Goal: Task Accomplishment & Management: Complete application form

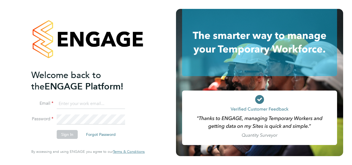
type input "Susan.Busby@kuka.com"
click at [67, 136] on button "Sign In" at bounding box center [67, 134] width 21 height 9
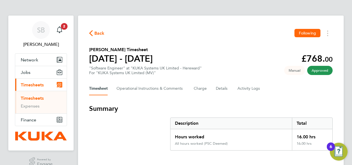
click at [95, 30] on span "Back" at bounding box center [99, 33] width 10 height 7
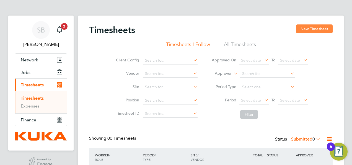
click at [322, 27] on button "New Timesheet" at bounding box center [314, 28] width 37 height 9
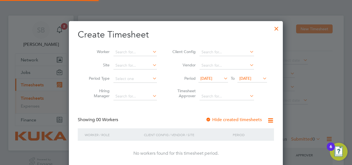
scroll to position [156, 214]
click at [223, 76] on icon at bounding box center [223, 78] width 0 height 8
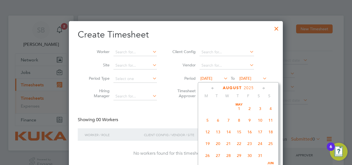
scroll to position [190, 0]
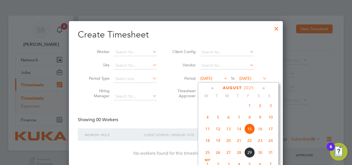
click at [206, 153] on span "25" at bounding box center [208, 152] width 11 height 11
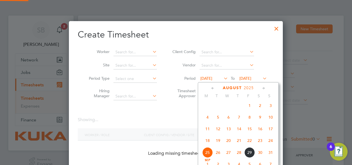
scroll to position [149, 214]
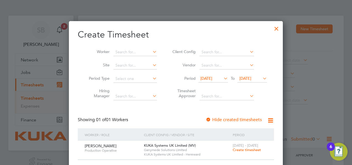
click at [248, 150] on span "Create timesheet" at bounding box center [247, 149] width 28 height 5
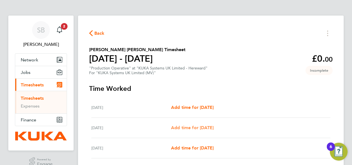
click at [199, 126] on span "Add time for [DATE]" at bounding box center [192, 127] width 43 height 5
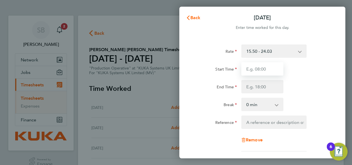
click at [268, 68] on input "Start Time" at bounding box center [263, 68] width 42 height 13
type input "07:00"
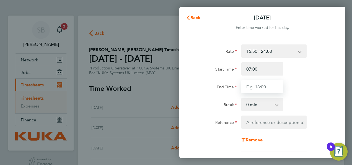
type input "12:30"
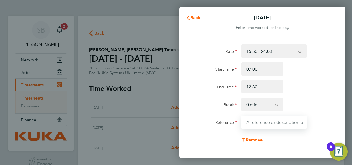
type input "FRICTION WELDING"
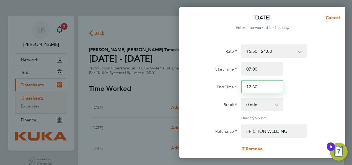
click at [265, 86] on input "12:30" at bounding box center [263, 86] width 42 height 13
type input "1"
click at [265, 86] on input "End Time" at bounding box center [263, 86] width 42 height 13
type input "15:30"
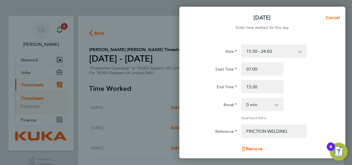
click at [277, 106] on app-icon-cross-button at bounding box center [280, 104] width 7 height 12
click at [276, 104] on select "0 min 15 min 30 min 45 min 60 min 75 min 90 min" at bounding box center [259, 104] width 34 height 12
click at [242, 98] on select "0 min 15 min 30 min 45 min 60 min 75 min 90 min" at bounding box center [259, 104] width 34 height 12
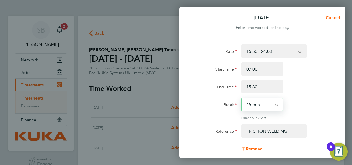
select select "30"
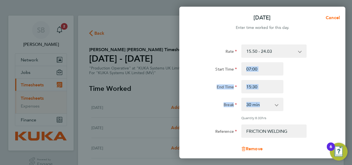
drag, startPoint x: 330, startPoint y: 62, endPoint x: 331, endPoint y: 99, distance: 37.1
click at [330, 99] on div "Rate 15.50 - 24.03 Start Time 07:00 End Time 15:30 Break 0 min 15 min 30 min 45…" at bounding box center [262, 102] width 135 height 116
click at [283, 99] on div "0 min 15 min 30 min 45 min 60 min 75 min 90 min" at bounding box center [263, 104] width 42 height 13
click at [309, 153] on div "Remove" at bounding box center [263, 148] width 140 height 13
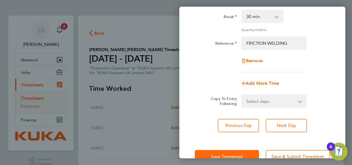
scroll to position [89, 0]
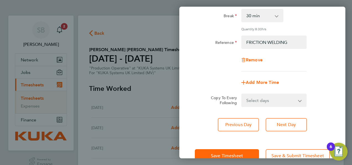
click at [300, 100] on app-icon-cross-button at bounding box center [303, 100] width 7 height 12
click at [298, 100] on select "Select days Day Weekday (Mon-Fri) [DATE] [DATE] [DATE] [DATE]" at bounding box center [271, 100] width 58 height 12
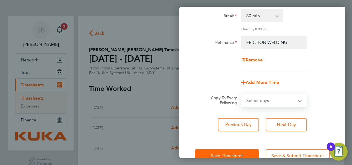
select select "THU"
click at [242, 94] on select "Select days Day Weekday (Mon-Fri) [DATE] [DATE] [DATE] [DATE]" at bounding box center [271, 100] width 58 height 12
select select "[DATE]"
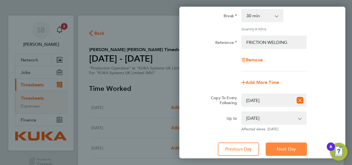
click at [285, 149] on span "Next Day" at bounding box center [286, 149] width 19 height 6
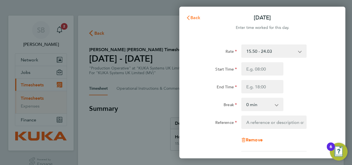
click at [197, 19] on span "Back" at bounding box center [196, 17] width 10 height 5
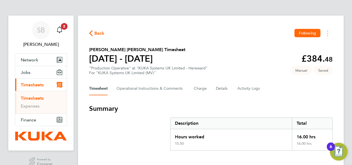
click at [299, 91] on div "Timesheet Operational Instructions & Comments Charge Details Activity Logs" at bounding box center [211, 88] width 244 height 13
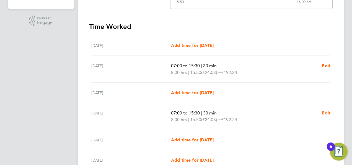
scroll to position [144, 0]
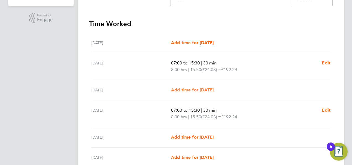
click at [196, 88] on span "Add time for [DATE]" at bounding box center [192, 89] width 43 height 5
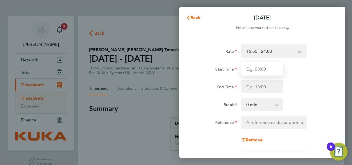
click at [277, 66] on input "Start Time" at bounding box center [263, 68] width 42 height 13
type input "07:00"
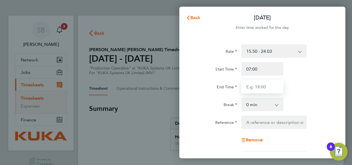
type input "15:30"
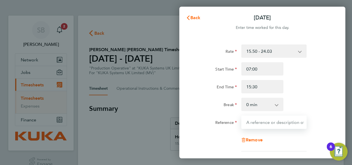
type input "FRICTION WELDING"
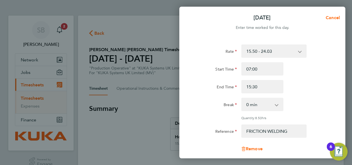
click at [279, 106] on app-icon-cross-button at bounding box center [280, 104] width 7 height 12
click at [275, 105] on select "0 min 15 min 30 min 45 min 60 min 75 min 90 min" at bounding box center [259, 104] width 34 height 12
select select "30"
click at [242, 98] on select "0 min 15 min 30 min 45 min 60 min 75 min 90 min" at bounding box center [259, 104] width 34 height 12
click at [307, 104] on div "Break 0 min 15 min 30 min 45 min 60 min 75 min 90 min" at bounding box center [263, 104] width 140 height 13
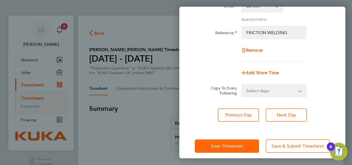
scroll to position [100, 0]
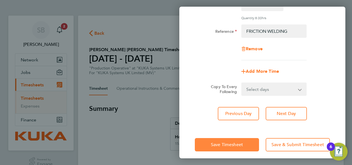
click at [235, 142] on span "Save Timesheet" at bounding box center [227, 145] width 32 height 6
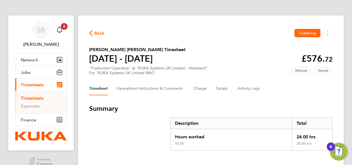
click at [291, 94] on div "Timesheet Operational Instructions & Comments Charge Details Activity Logs" at bounding box center [211, 88] width 244 height 13
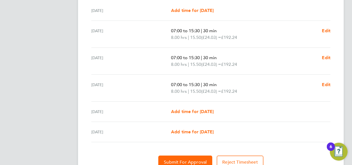
scroll to position [177, 0]
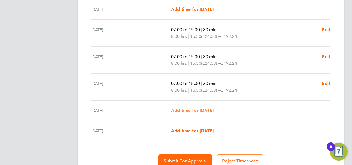
click at [203, 109] on span "Add time for [DATE]" at bounding box center [192, 109] width 43 height 5
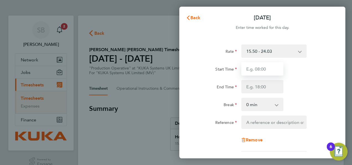
click at [276, 68] on input "Start Time" at bounding box center [263, 68] width 42 height 13
type input "07:00"
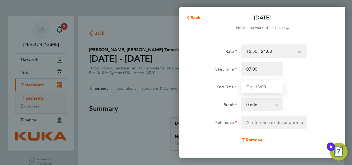
type input "15:30"
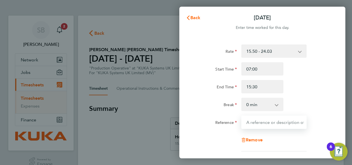
type input "FRICTION WELDING"
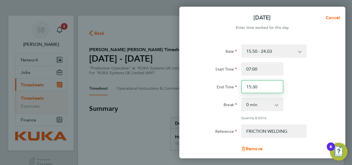
click at [273, 88] on input "15:30" at bounding box center [263, 86] width 42 height 13
drag, startPoint x: 259, startPoint y: 86, endPoint x: 243, endPoint y: 86, distance: 16.1
click at [243, 86] on input "15:30" at bounding box center [263, 86] width 42 height 13
type input "12:30"
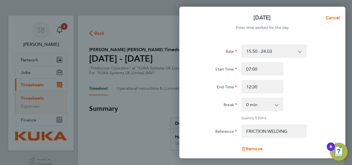
click at [294, 84] on div "End Time 12:30" at bounding box center [263, 86] width 140 height 13
click at [312, 106] on div "Break 0 min 15 min 30 min 45 min 60 min 75 min 90 min" at bounding box center [263, 104] width 140 height 13
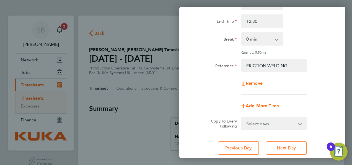
scroll to position [103, 0]
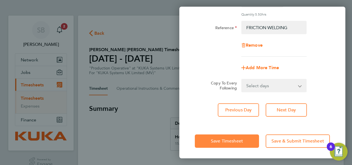
click at [236, 141] on span "Save Timesheet" at bounding box center [227, 141] width 32 height 6
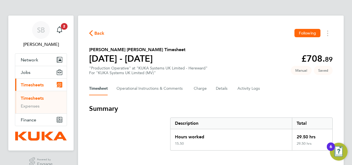
click at [280, 93] on div "Timesheet Operational Instructions & Comments Charge Details Activity Logs" at bounding box center [211, 88] width 244 height 13
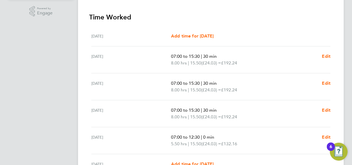
scroll to position [208, 0]
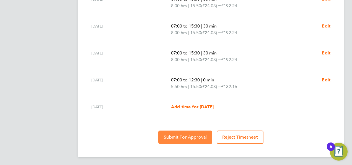
click at [180, 136] on span "Submit For Approval" at bounding box center [185, 137] width 43 height 6
click at [180, 136] on span "Approve Timesheet" at bounding box center [185, 137] width 41 height 6
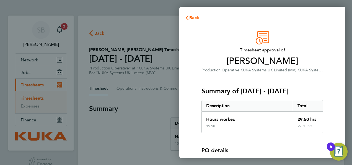
click at [306, 53] on span "Timesheet approval of" at bounding box center [263, 50] width 122 height 7
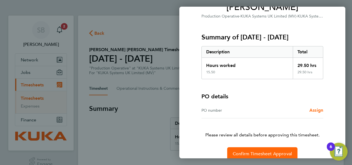
scroll to position [62, 0]
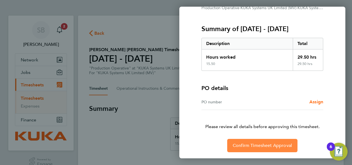
click at [270, 139] on button "Confirm Timesheet Approval" at bounding box center [262, 145] width 70 height 13
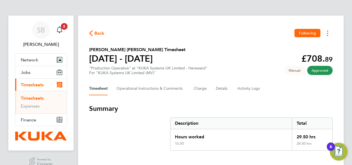
click at [327, 33] on button "Timesheets Menu" at bounding box center [328, 33] width 10 height 9
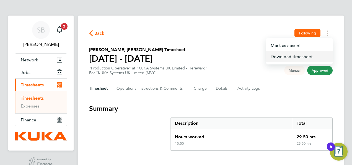
click at [288, 57] on link "Download timesheet" at bounding box center [300, 56] width 66 height 11
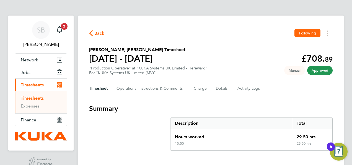
click at [96, 34] on span "Back" at bounding box center [99, 33] width 10 height 7
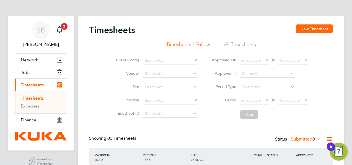
click at [340, 54] on div "Timesheets New Timesheet Timesheets I Follow All Timesheets Client Config Vendo…" at bounding box center [211, 110] width 266 height 188
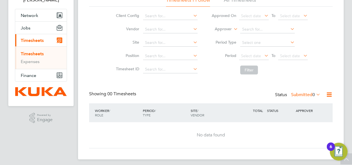
scroll to position [47, 0]
